Goal: Use online tool/utility

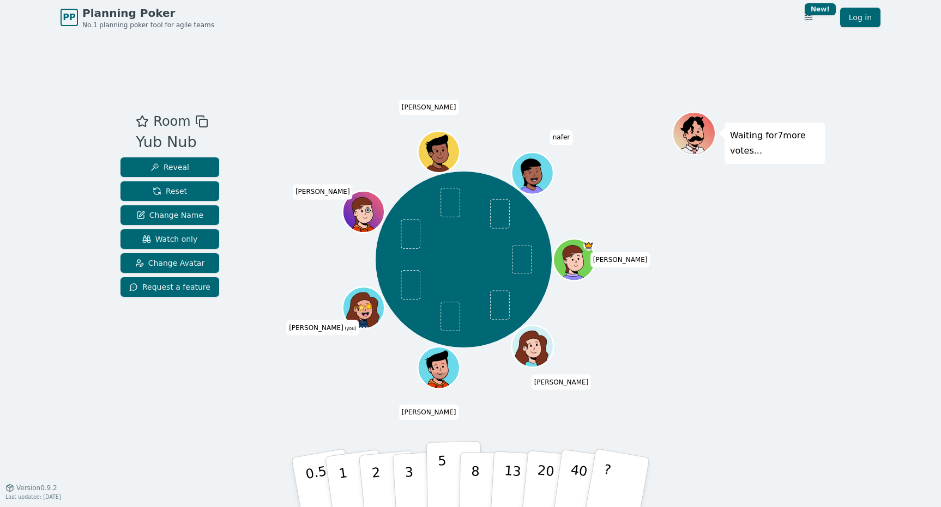
click at [450, 463] on button "5" at bounding box center [454, 482] width 56 height 83
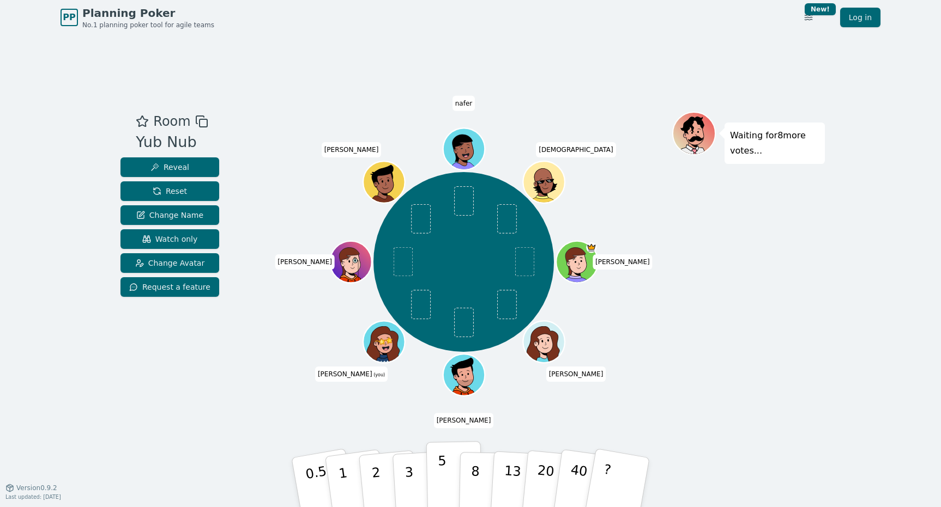
click at [441, 478] on p "5" at bounding box center [442, 482] width 9 height 59
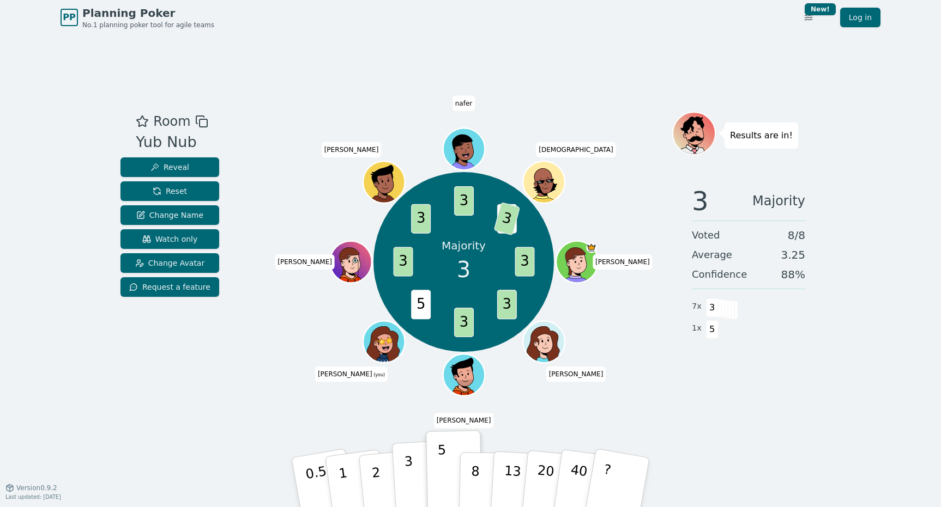
click at [409, 469] on p "3" at bounding box center [410, 483] width 12 height 59
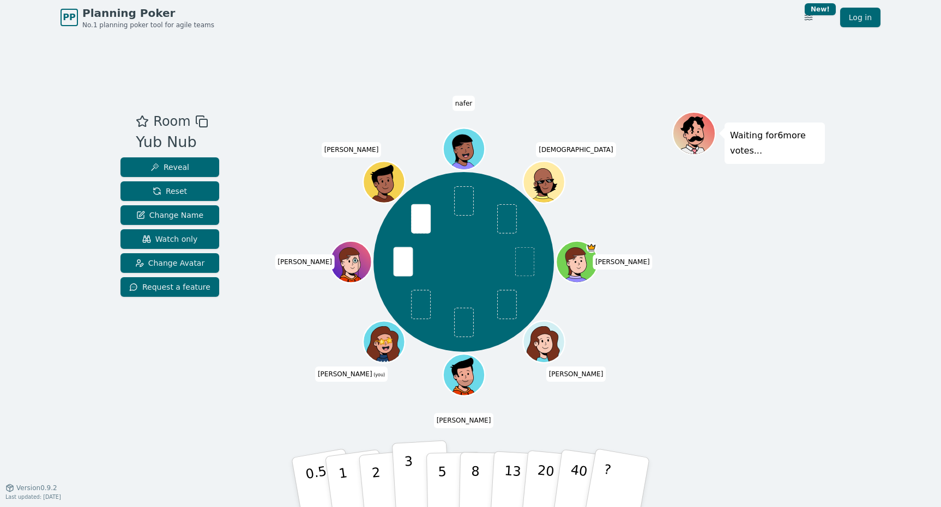
click at [410, 468] on p "3" at bounding box center [410, 483] width 12 height 59
click at [410, 469] on p "3" at bounding box center [410, 483] width 12 height 59
click at [416, 480] on button "3" at bounding box center [421, 482] width 59 height 85
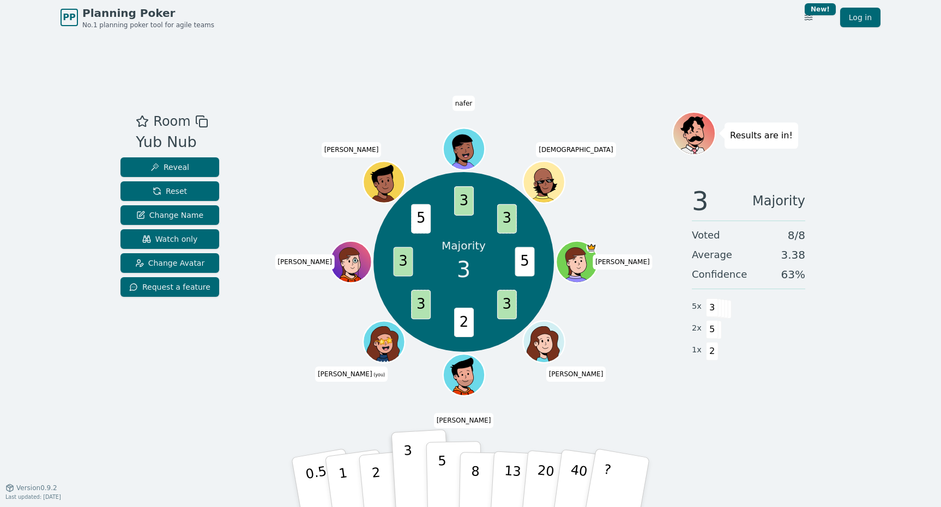
click at [450, 487] on button "5" at bounding box center [454, 482] width 56 height 83
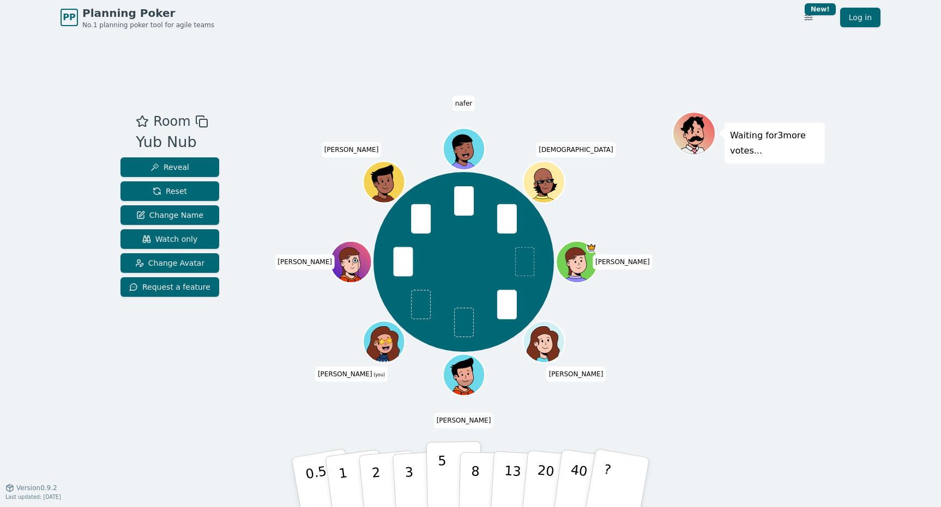
click at [445, 465] on button "5" at bounding box center [454, 482] width 56 height 83
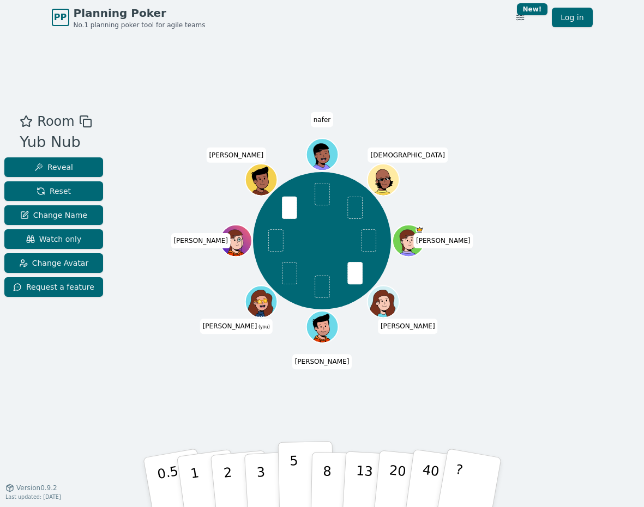
click at [300, 479] on button "5" at bounding box center [305, 482] width 56 height 83
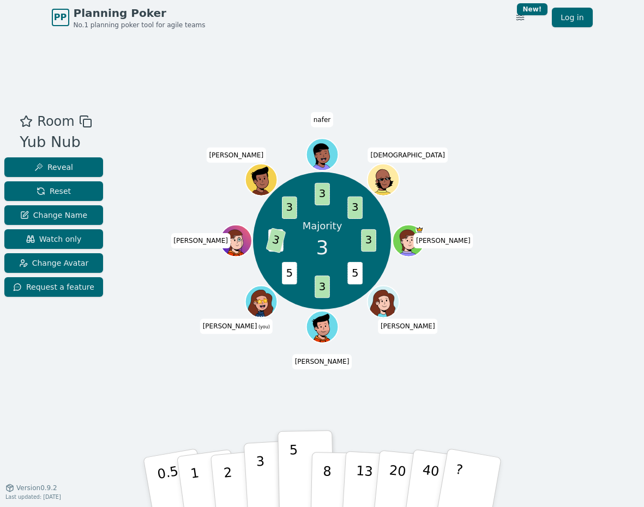
click at [259, 483] on p "3" at bounding box center [261, 483] width 12 height 59
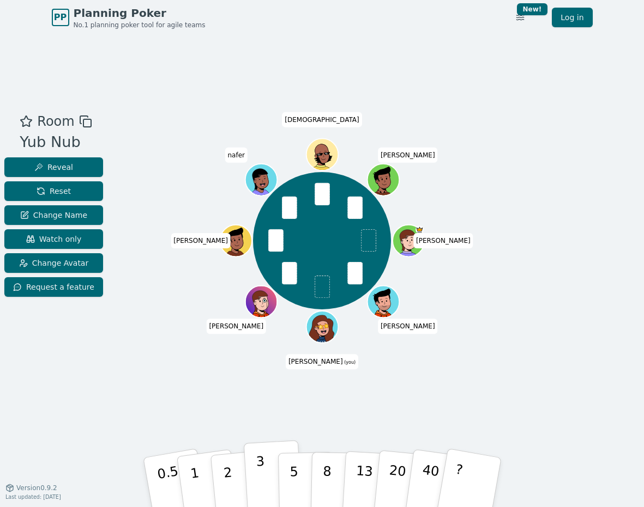
click at [264, 476] on p "3" at bounding box center [261, 483] width 12 height 59
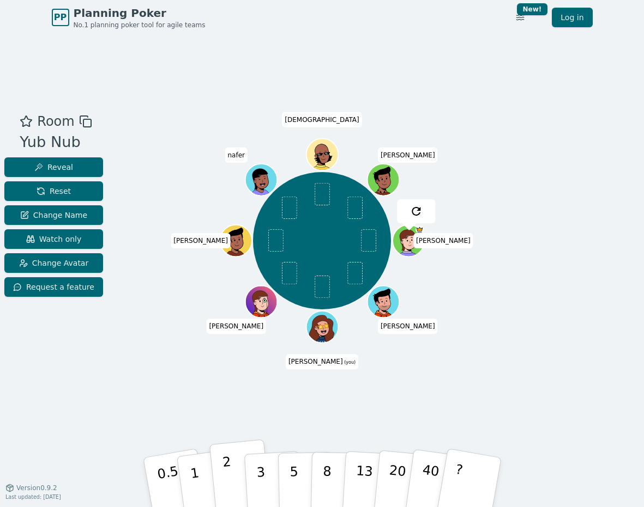
click at [225, 463] on p "2" at bounding box center [228, 484] width 14 height 59
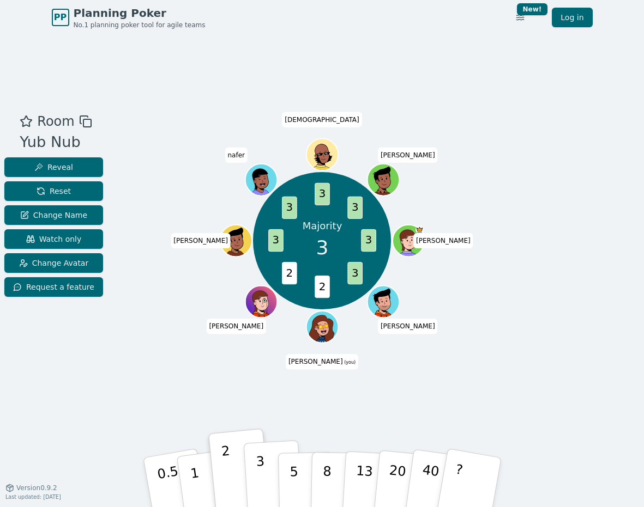
click at [262, 467] on p "3" at bounding box center [261, 483] width 12 height 59
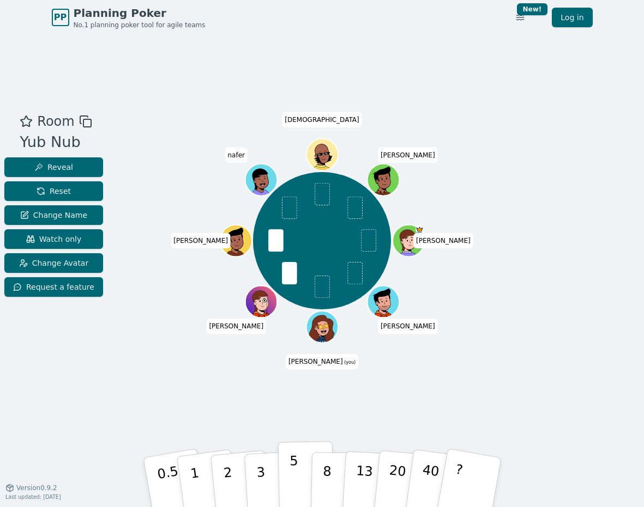
click at [298, 471] on button "5" at bounding box center [305, 482] width 56 height 83
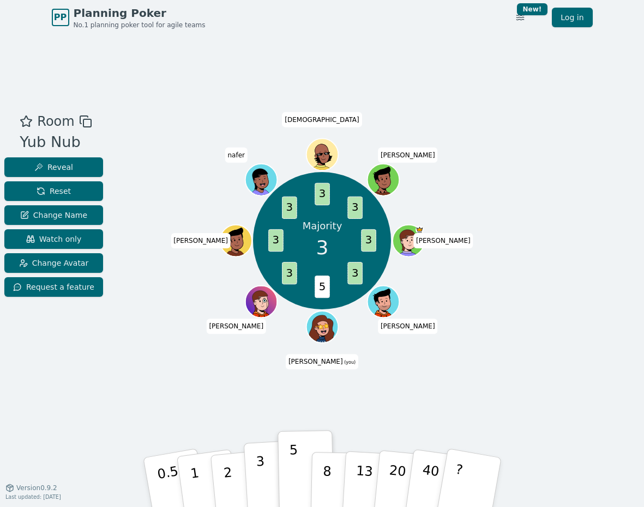
click at [261, 479] on p "3" at bounding box center [261, 483] width 12 height 59
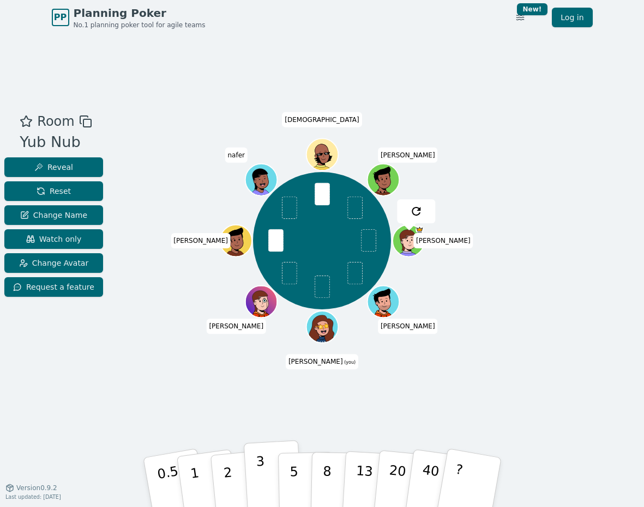
click at [274, 475] on button "3" at bounding box center [272, 482] width 59 height 85
